Goal: Task Accomplishment & Management: Manage account settings

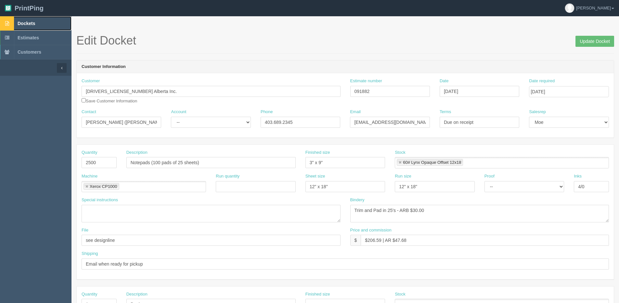
click at [22, 23] on span "Dockets" at bounding box center [27, 23] width 18 height 5
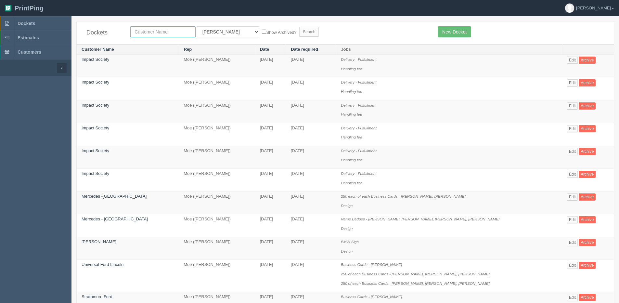
click at [157, 35] on input "text" at bounding box center [162, 31] width 65 height 11
type input "spring"
click at [299, 27] on input "Search" at bounding box center [308, 32] width 19 height 10
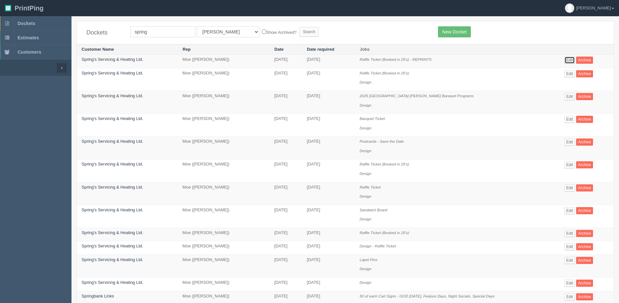
click at [570, 58] on link "Edit" at bounding box center [569, 60] width 11 height 7
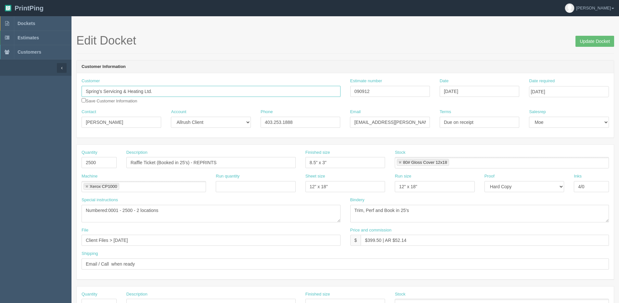
drag, startPoint x: 20, startPoint y: 109, endPoint x: -6, endPoint y: 109, distance: 26.0
click at [0, 109] on html "PrintPing [PERSON_NAME] Edit account ( [PERSON_NAME][EMAIL_ADDRESS][DOMAIN_NAME…" at bounding box center [309, 295] width 619 height 590
drag, startPoint x: 124, startPoint y: 123, endPoint x: 27, endPoint y: 121, distance: 97.2
click at [13, 122] on section "Dockets Estimates Customers" at bounding box center [309, 303] width 619 height 574
drag, startPoint x: 322, startPoint y: 122, endPoint x: 222, endPoint y: 122, distance: 100.1
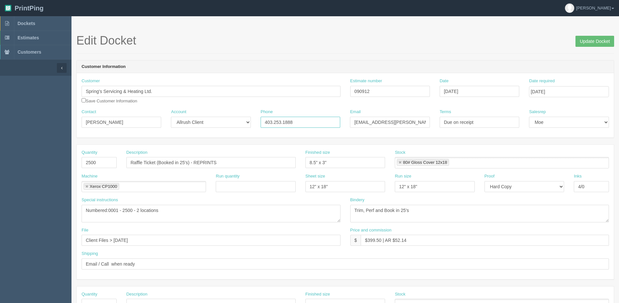
click at [221, 122] on div "Contact [PERSON_NAME] Account -- Existing Client Allrush Client Rep Client Phon…" at bounding box center [345, 121] width 537 height 24
drag, startPoint x: 115, startPoint y: 93, endPoint x: 37, endPoint y: 82, distance: 79.0
click at [0, 92] on html "PrintPing [PERSON_NAME] Edit account ( [PERSON_NAME][EMAIL_ADDRESS][DOMAIN_NAME…" at bounding box center [309, 295] width 619 height 590
drag, startPoint x: 401, startPoint y: 125, endPoint x: 343, endPoint y: 132, distance: 58.6
click at [343, 132] on div "Contact [PERSON_NAME] Account -- Existing Client Allrush Client Rep Client Phon…" at bounding box center [345, 121] width 537 height 24
